Goal: Task Accomplishment & Management: Use online tool/utility

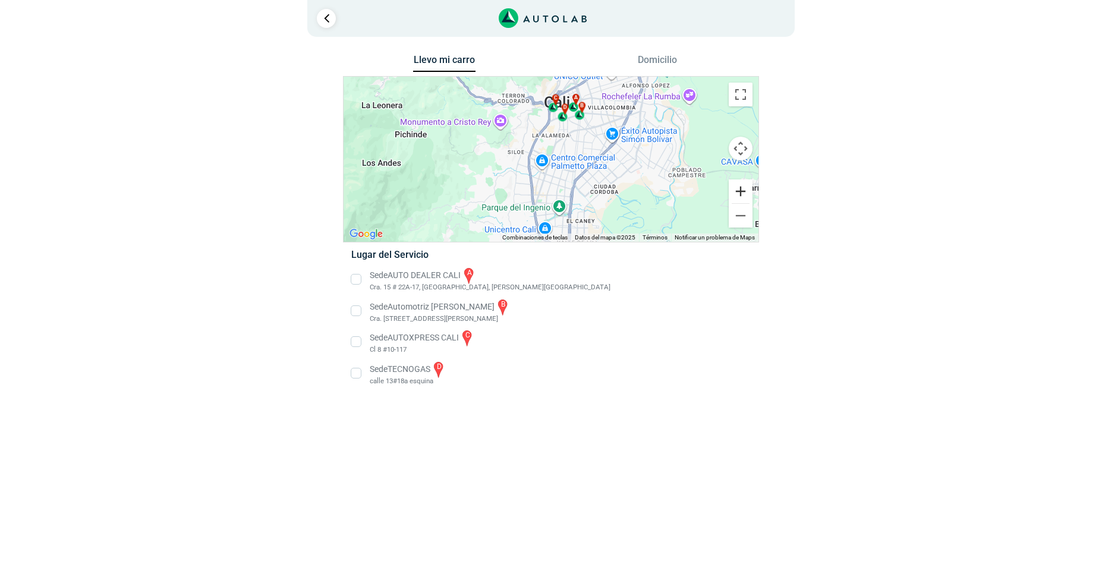
click at [744, 194] on button "Ampliar" at bounding box center [741, 192] width 24 height 24
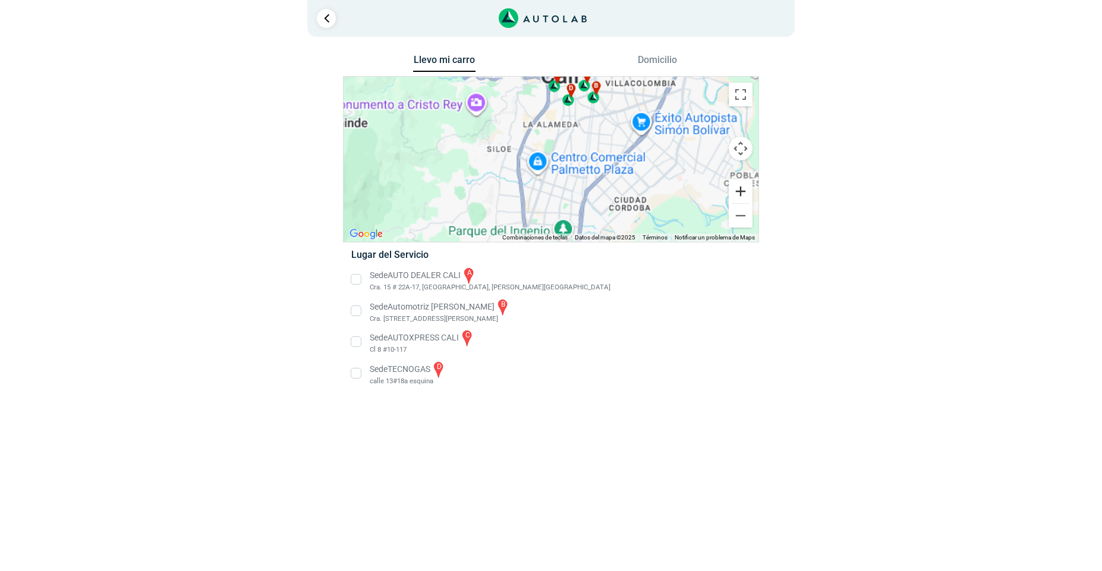
click at [744, 194] on button "Ampliar" at bounding box center [741, 192] width 24 height 24
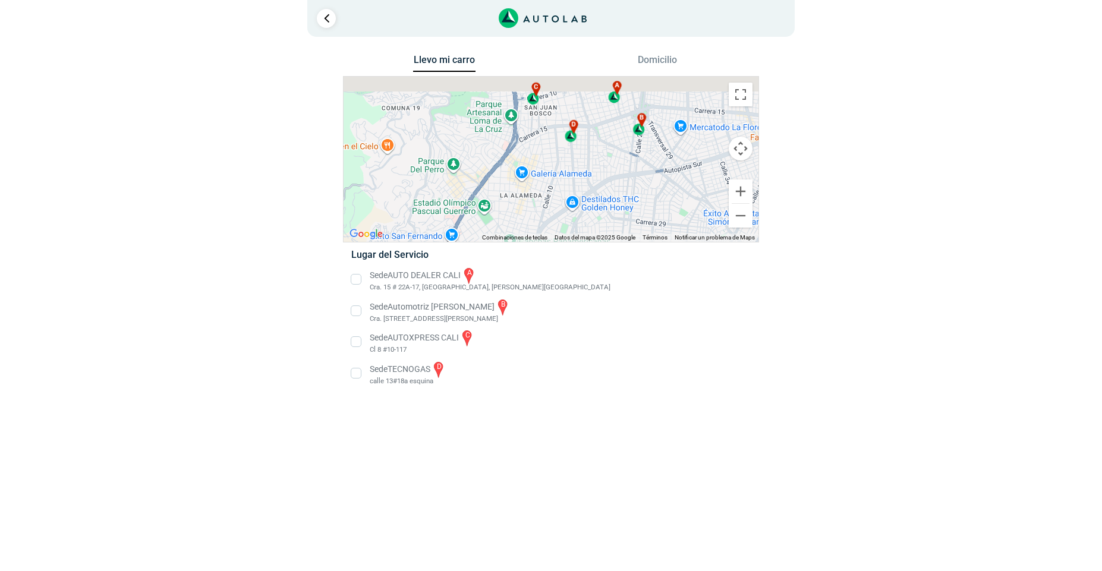
drag, startPoint x: 644, startPoint y: 119, endPoint x: 613, endPoint y: 259, distance: 143.1
click at [613, 259] on div "Llevo mi carro [GEOGRAPHIC_DATA] ← Mover a la izquierda → Mover a la derecha ↑ …" at bounding box center [551, 227] width 416 height 351
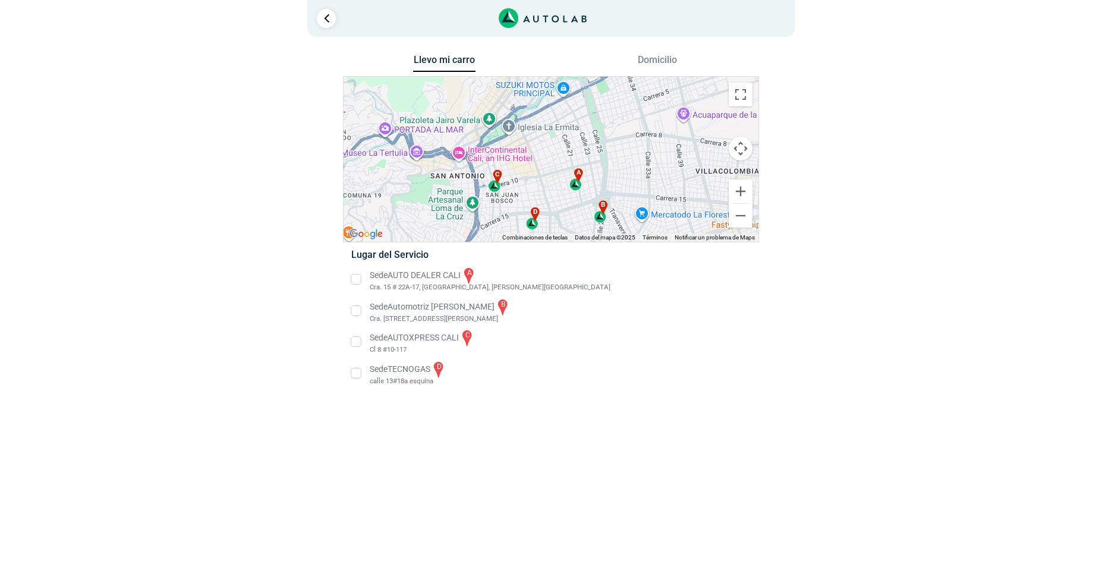
drag, startPoint x: 644, startPoint y: 133, endPoint x: 609, endPoint y: 203, distance: 78.4
click at [609, 203] on div "a b c d" at bounding box center [551, 159] width 415 height 165
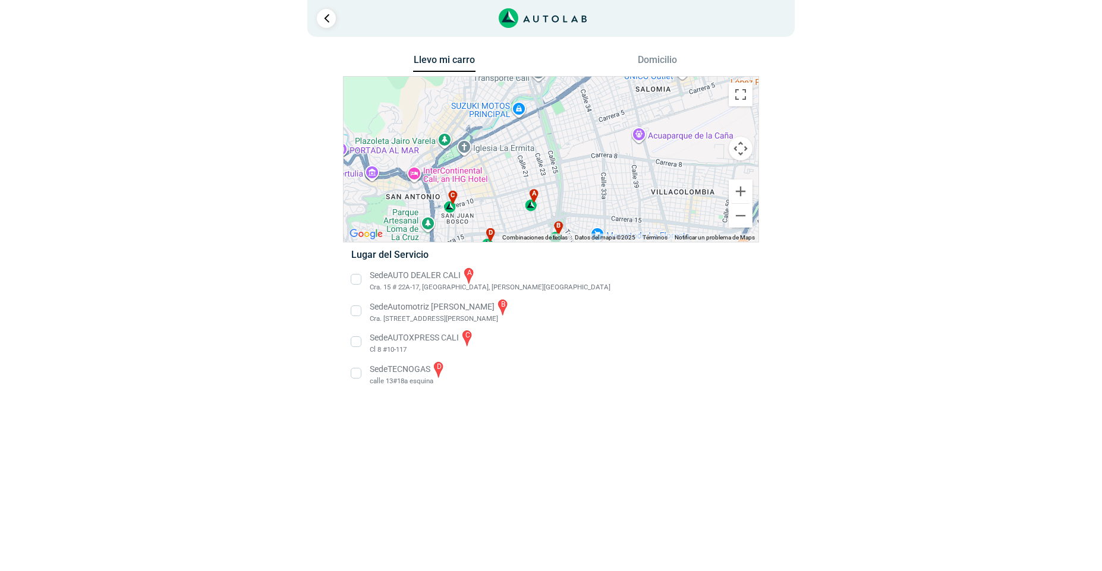
drag, startPoint x: 630, startPoint y: 165, endPoint x: 584, endPoint y: 199, distance: 56.5
click at [584, 199] on div "a b c d" at bounding box center [551, 159] width 415 height 165
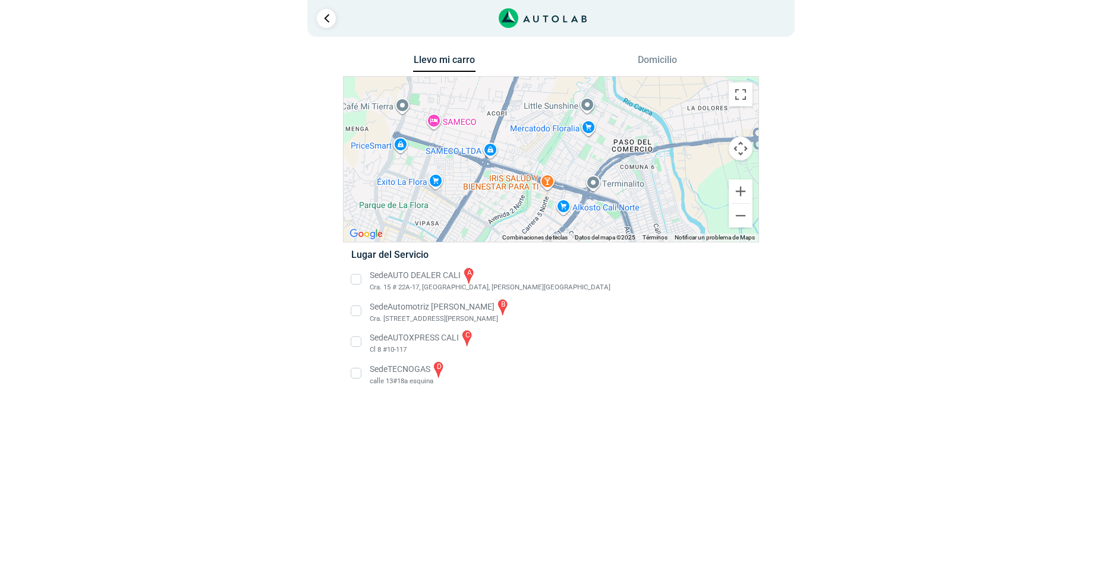
drag, startPoint x: 612, startPoint y: 153, endPoint x: 479, endPoint y: 401, distance: 281.1
click at [479, 401] on div "Llevo mi carro [GEOGRAPHIC_DATA] ← Mover a la izquierda → Mover a la derecha ↑ …" at bounding box center [551, 227] width 416 height 351
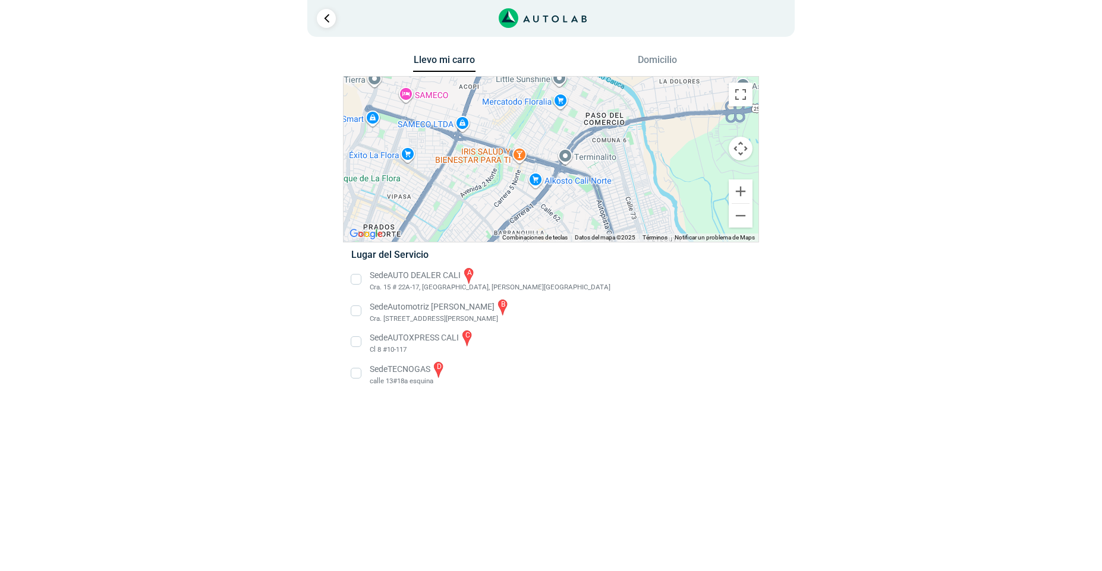
drag, startPoint x: 589, startPoint y: 163, endPoint x: 559, endPoint y: 137, distance: 38.8
click at [559, 137] on div "a b c d" at bounding box center [551, 159] width 415 height 165
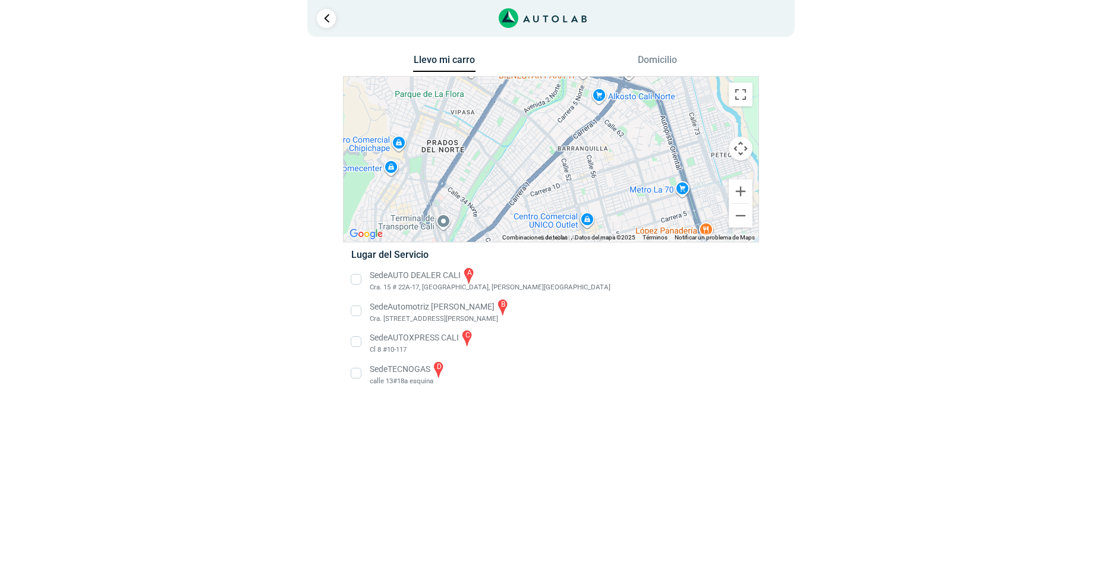
drag, startPoint x: 524, startPoint y: 185, endPoint x: 587, endPoint y: 100, distance: 106.2
click at [587, 100] on div "a b c d" at bounding box center [551, 159] width 415 height 165
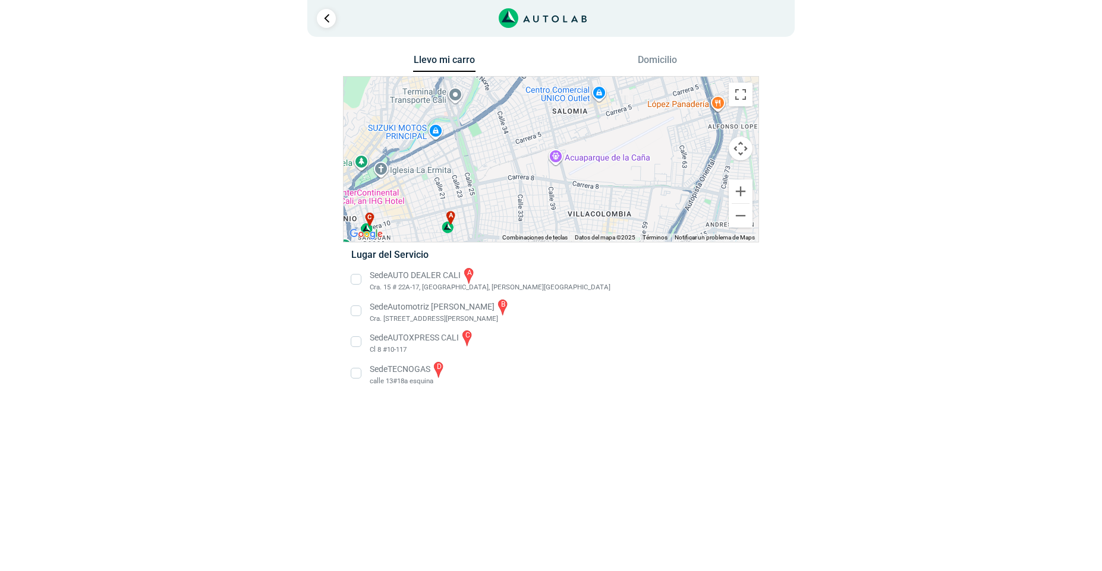
drag, startPoint x: 515, startPoint y: 147, endPoint x: 545, endPoint y: 2, distance: 148.1
click at [545, 2] on div "1 Llevo mi carro [GEOGRAPHIC_DATA] ← Mover a la izquierda → ↑ ↓ + - Fin" at bounding box center [550, 201] width 713 height 402
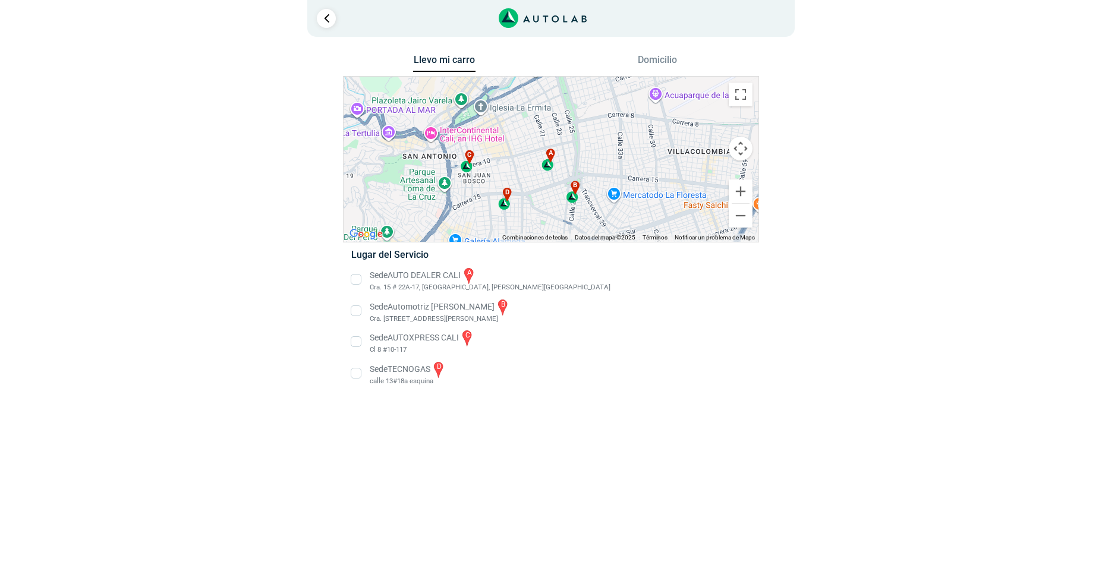
drag, startPoint x: 531, startPoint y: 152, endPoint x: 615, endPoint y: 103, distance: 97.0
click at [615, 103] on div "a b c d" at bounding box center [551, 159] width 415 height 165
click at [549, 166] on div "a" at bounding box center [549, 160] width 14 height 23
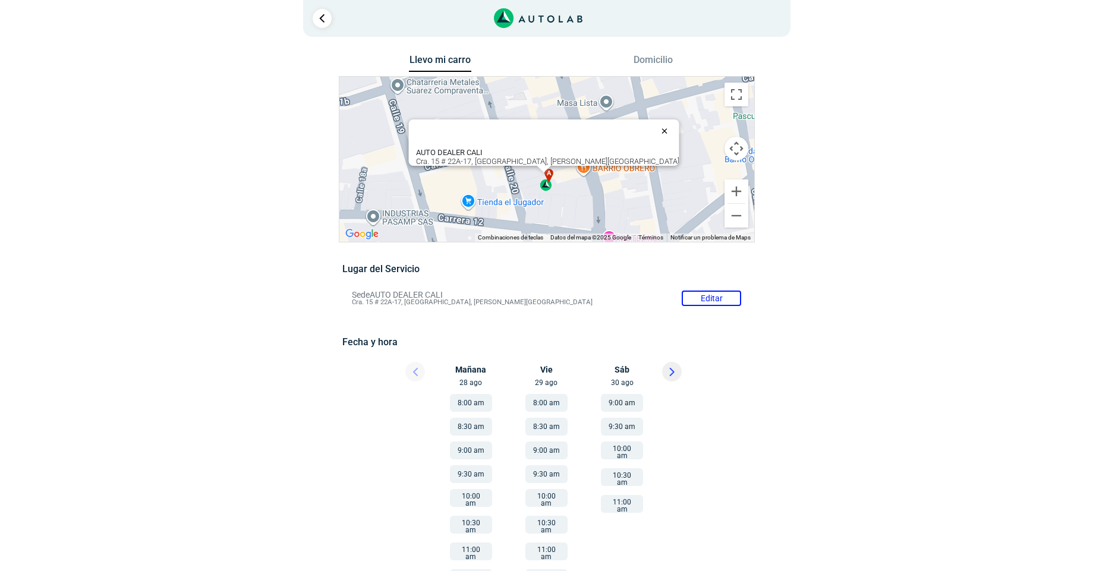
click at [653, 126] on button "Cerrar" at bounding box center [667, 131] width 29 height 29
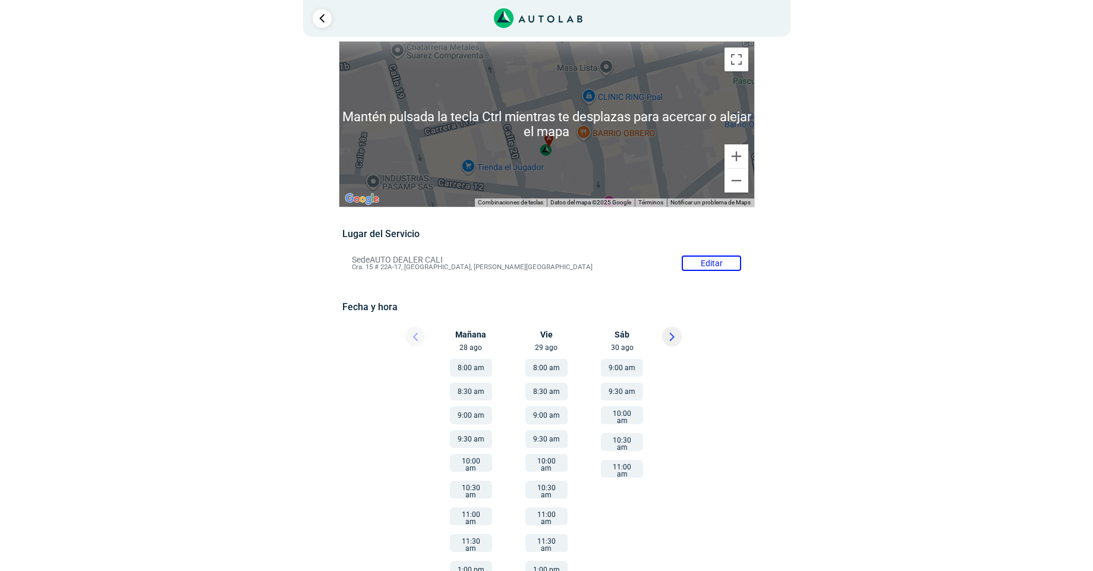
scroll to position [68, 0]
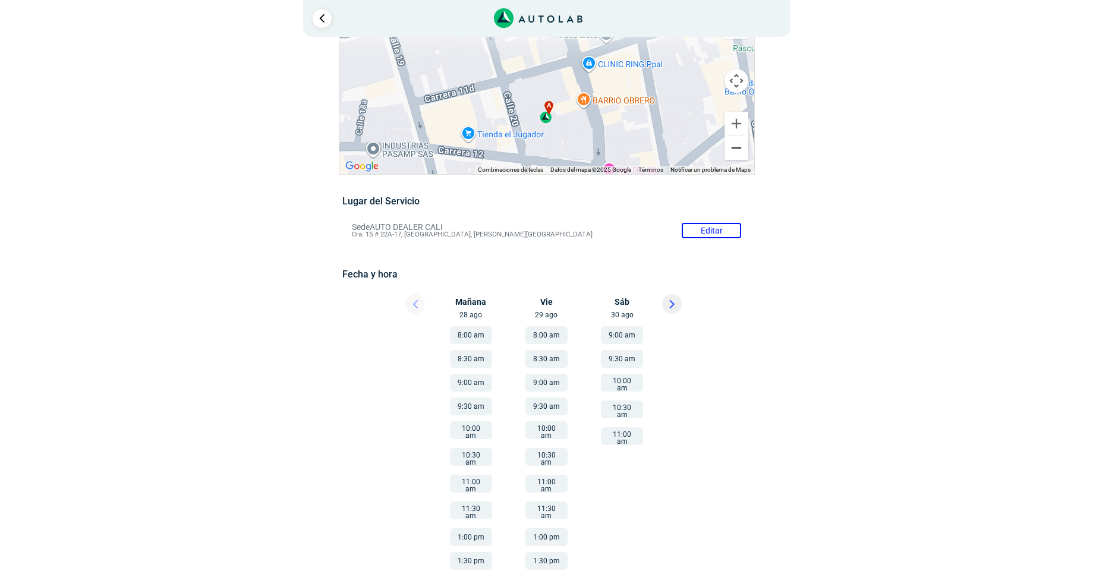
click at [737, 151] on button "Reducir" at bounding box center [737, 148] width 24 height 24
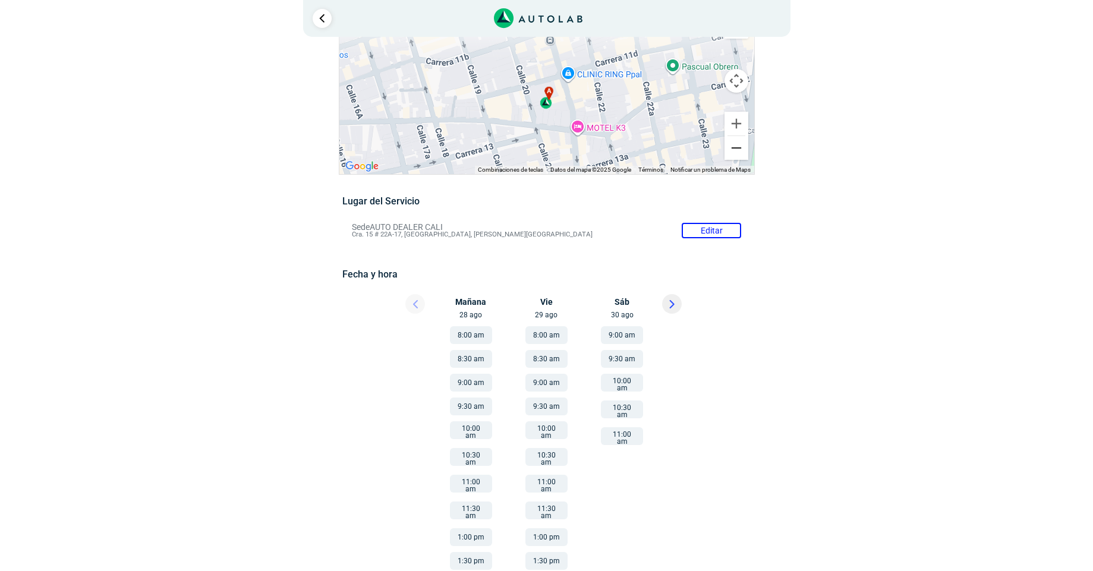
click at [737, 151] on button "Reducir" at bounding box center [737, 148] width 24 height 24
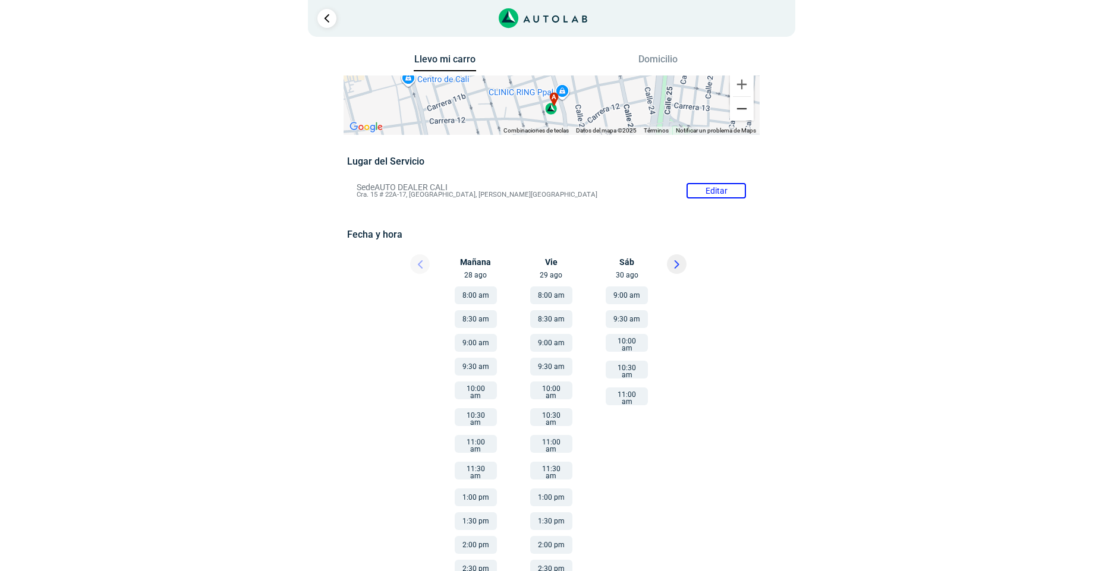
scroll to position [0, 0]
drag, startPoint x: 388, startPoint y: 188, endPoint x: 457, endPoint y: 190, distance: 69.0
click at [457, 190] on li "Sede AUTO DEALER CALI Editar Cra. 15 # 22A-17, [GEOGRAPHIC_DATA], [PERSON_NAME]…" at bounding box center [546, 191] width 407 height 19
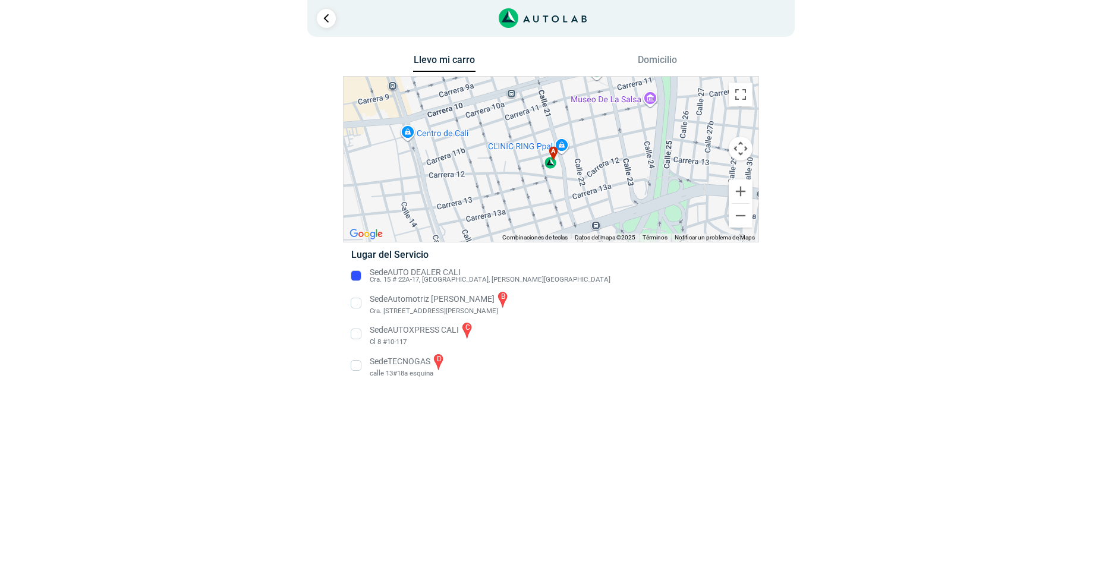
copy p "AUTO DEALER CALI"
